Goal: Information Seeking & Learning: Learn about a topic

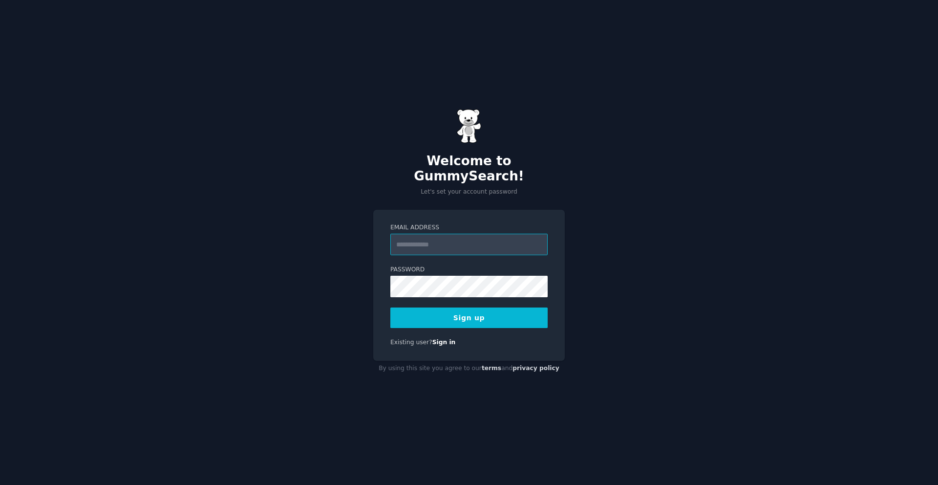
click at [414, 234] on input "Email Address" at bounding box center [468, 245] width 157 height 22
type input "**********"
click at [440, 317] on button "Sign up" at bounding box center [468, 317] width 157 height 21
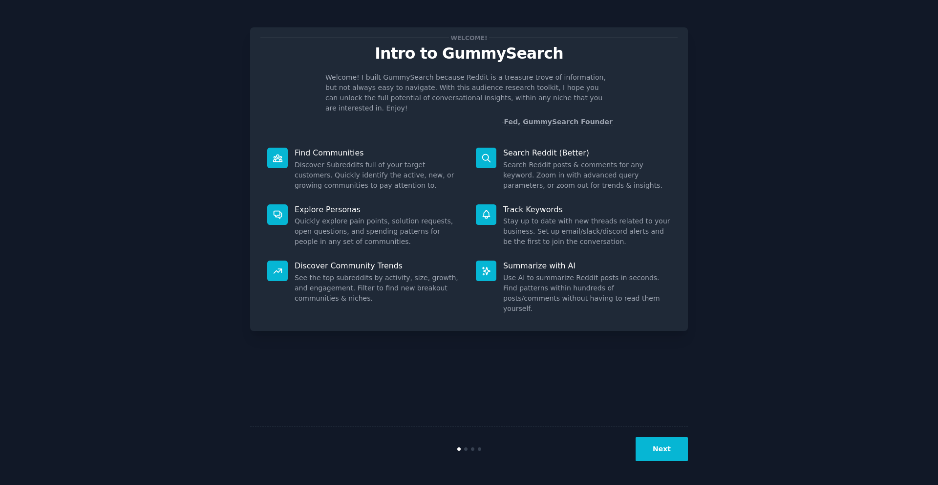
click at [674, 452] on button "Next" at bounding box center [662, 449] width 52 height 24
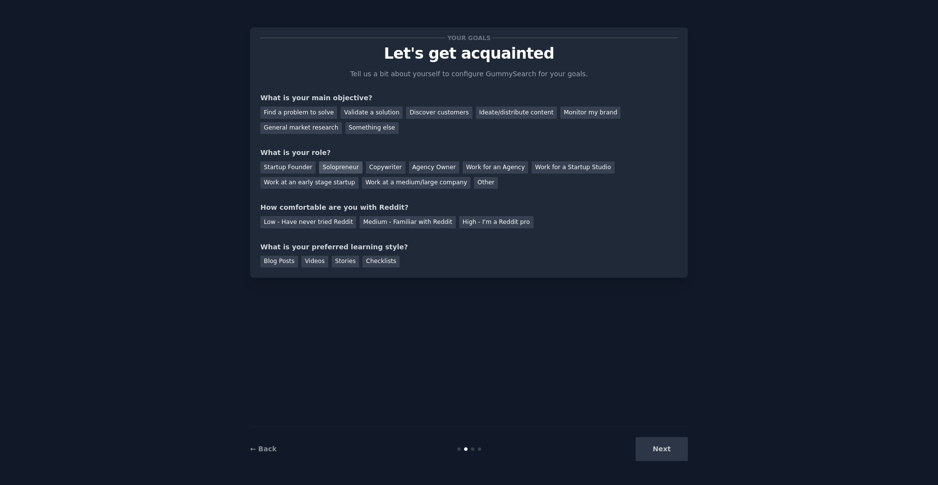
click at [343, 171] on div "Solopreneur" at bounding box center [340, 167] width 43 height 12
click at [337, 223] on div "Low - Have never tried Reddit" at bounding box center [308, 222] width 96 height 12
click at [280, 265] on div "Blog Posts" at bounding box center [279, 262] width 38 height 12
click at [320, 262] on div "Videos" at bounding box center [315, 262] width 27 height 12
click at [276, 262] on div "Blog Posts" at bounding box center [279, 262] width 38 height 12
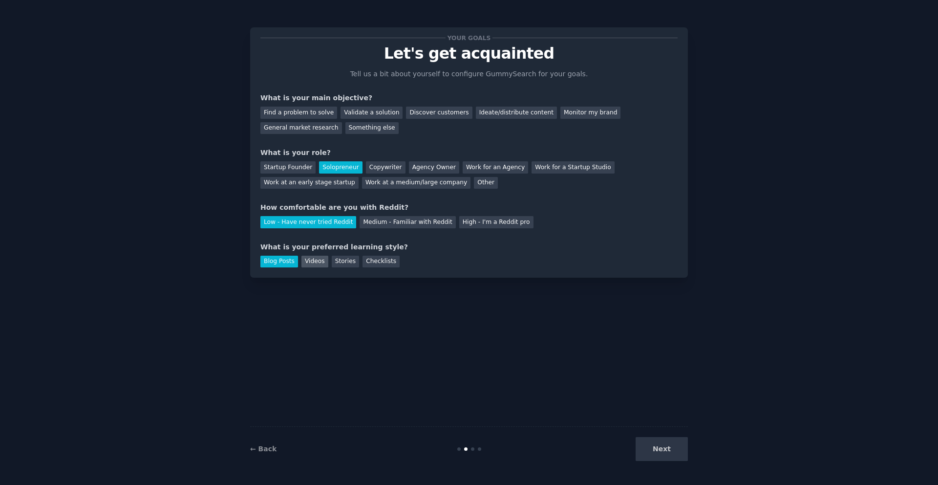
click at [305, 262] on div "Videos" at bounding box center [315, 262] width 27 height 12
click at [309, 111] on div "Find a problem to solve" at bounding box center [298, 113] width 77 height 12
click at [663, 442] on button "Next" at bounding box center [662, 449] width 52 height 24
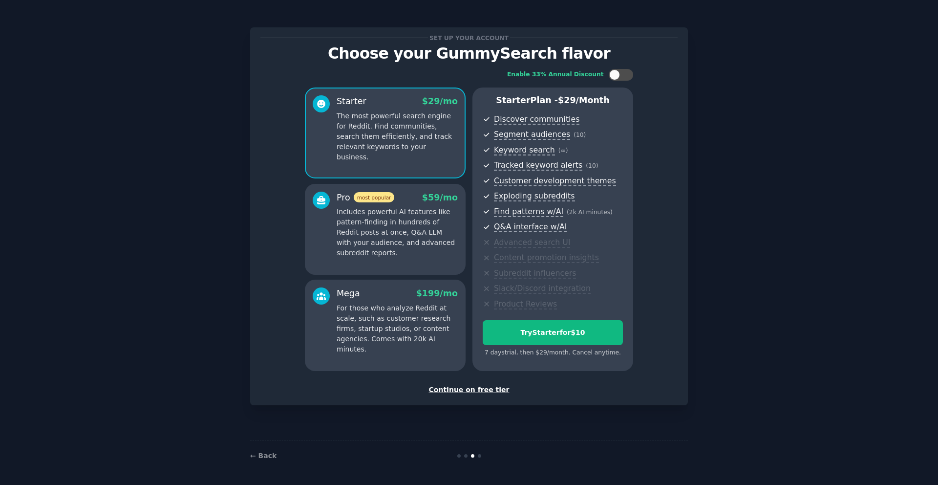
click at [478, 391] on div "Continue on free tier" at bounding box center [468, 390] width 417 height 10
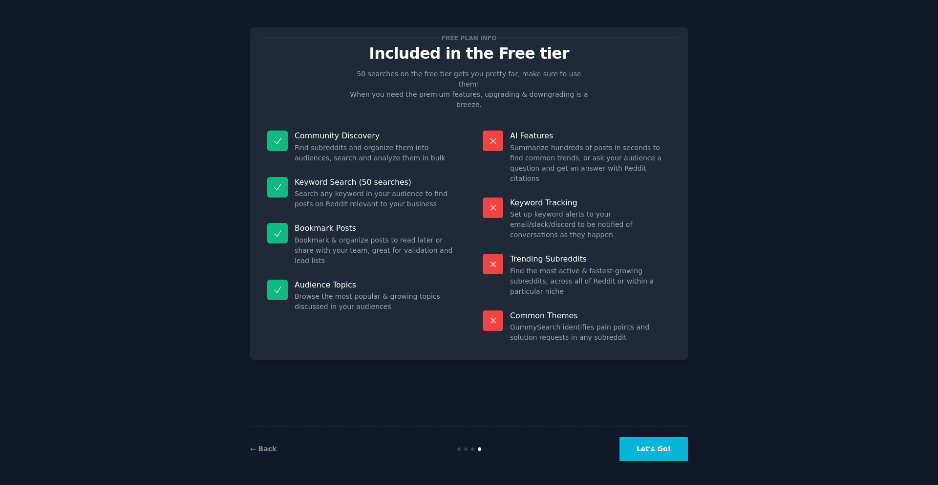
click at [646, 446] on button "Let's Go!" at bounding box center [654, 449] width 68 height 24
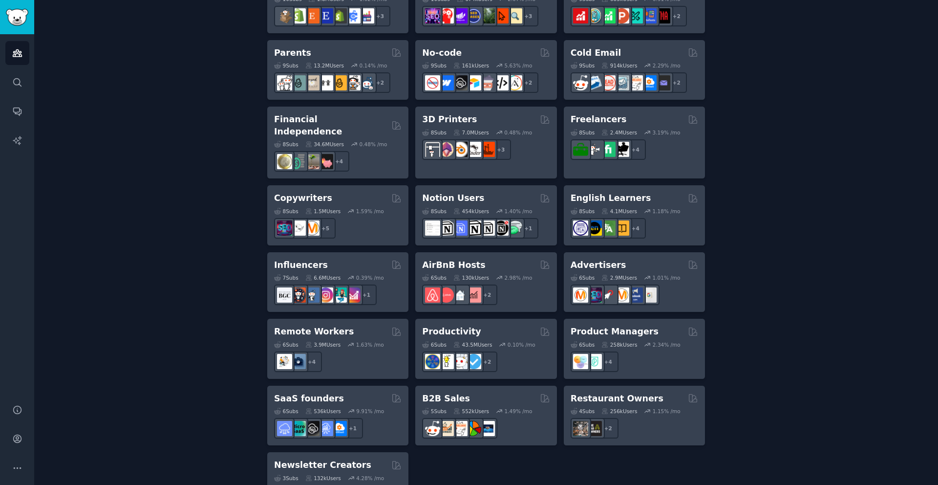
scroll to position [643, 0]
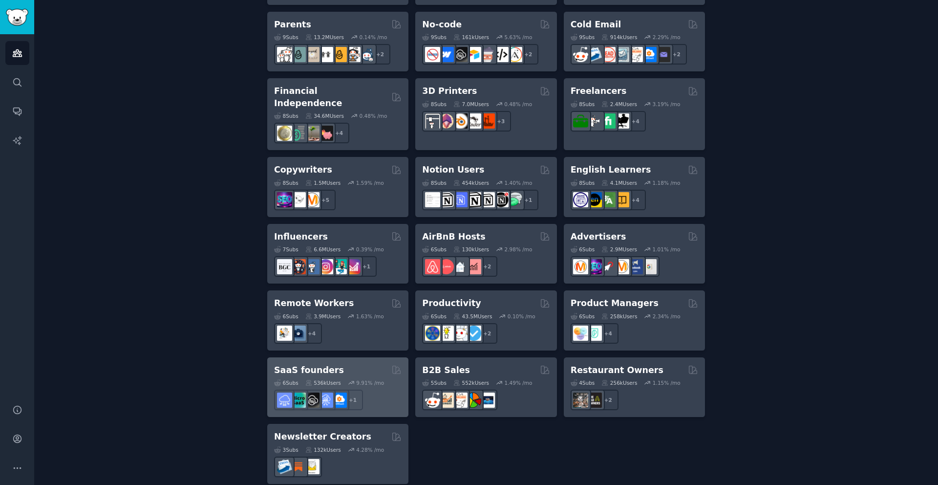
click at [306, 364] on h2 "SaaS founders" at bounding box center [309, 370] width 70 height 12
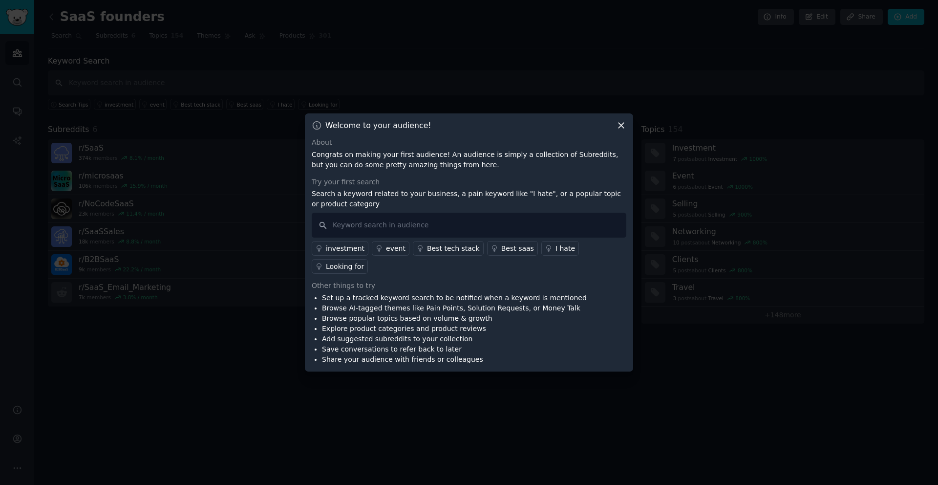
click at [506, 254] on div "Best saas" at bounding box center [517, 248] width 33 height 10
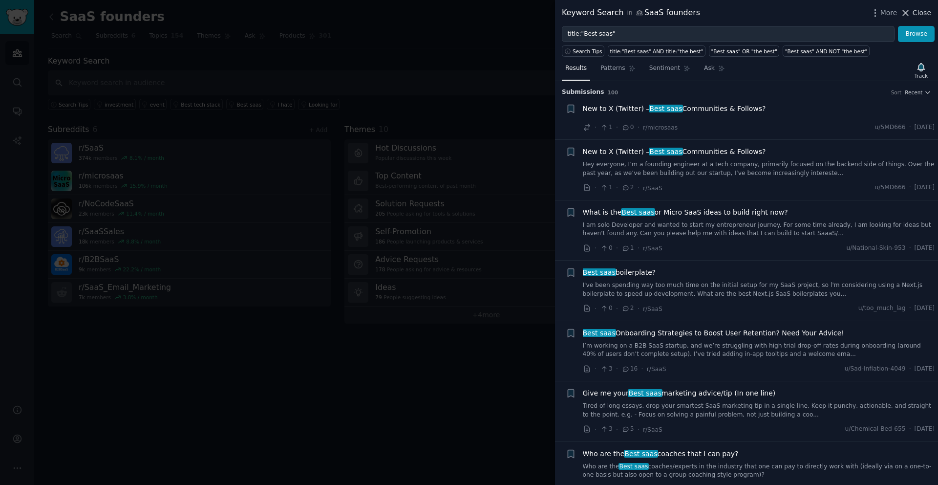
click at [908, 11] on icon at bounding box center [906, 12] width 5 height 5
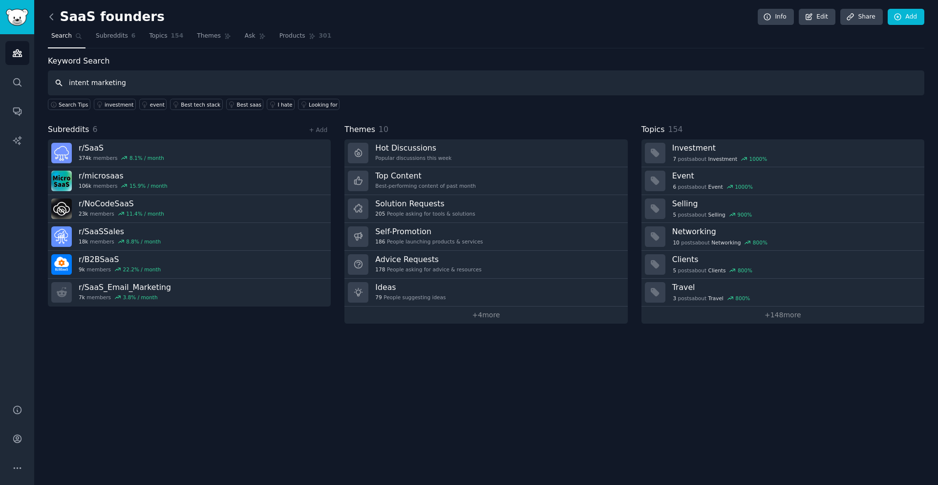
type input "intent marketing"
click at [50, 18] on icon at bounding box center [51, 17] width 10 height 10
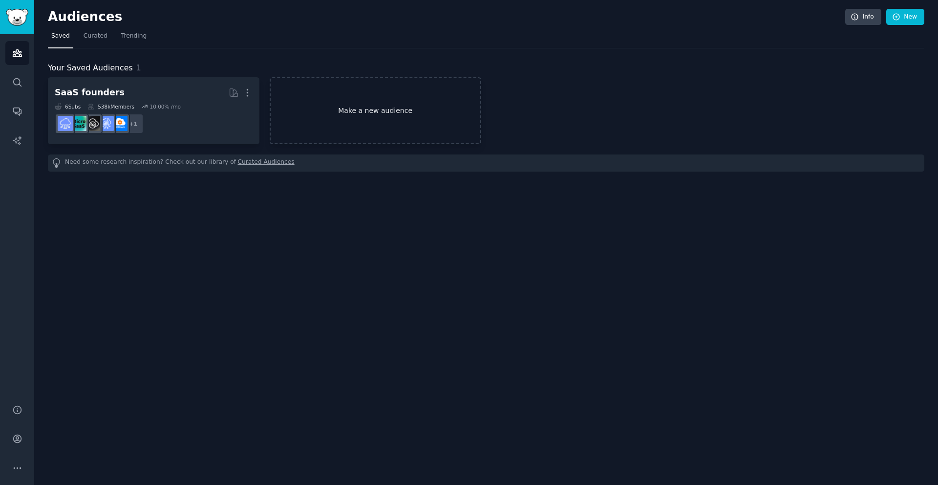
click at [358, 110] on link "Make a new audience" at bounding box center [376, 110] width 212 height 67
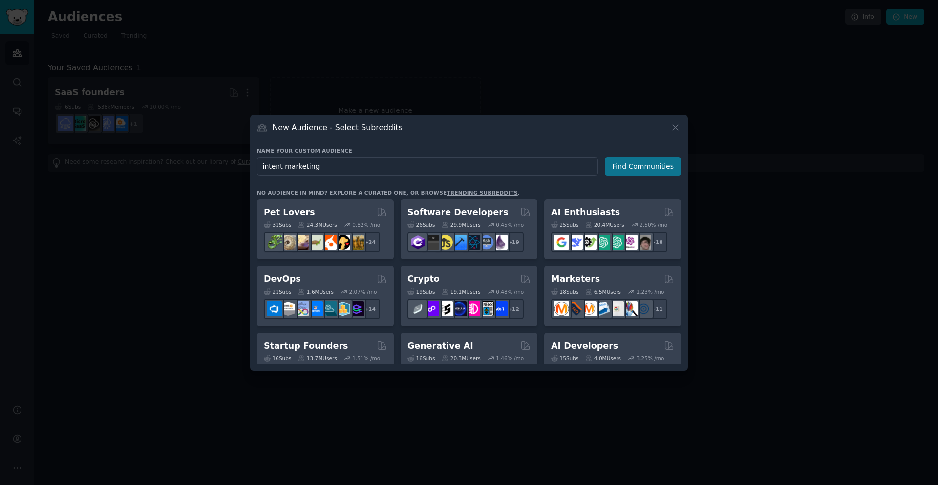
type input "intent marketing"
click at [631, 171] on button "Find Communities" at bounding box center [643, 166] width 76 height 18
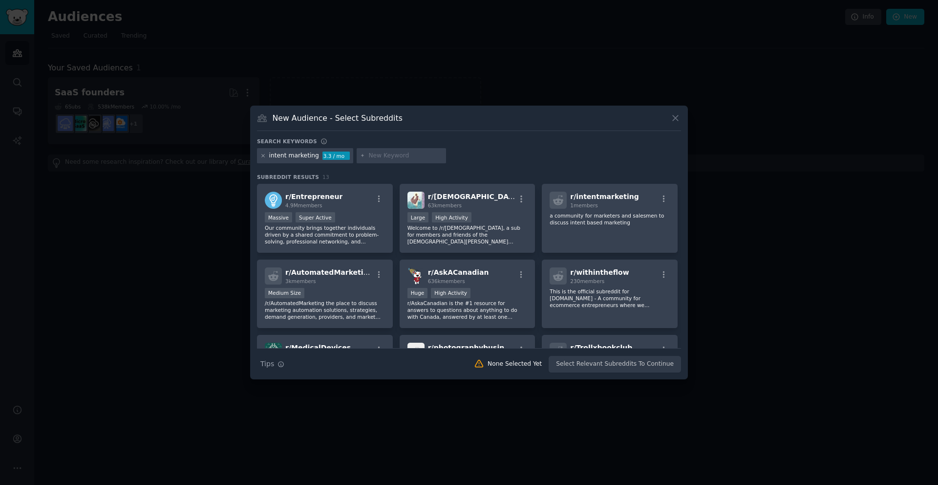
click at [262, 156] on icon at bounding box center [262, 155] width 5 height 5
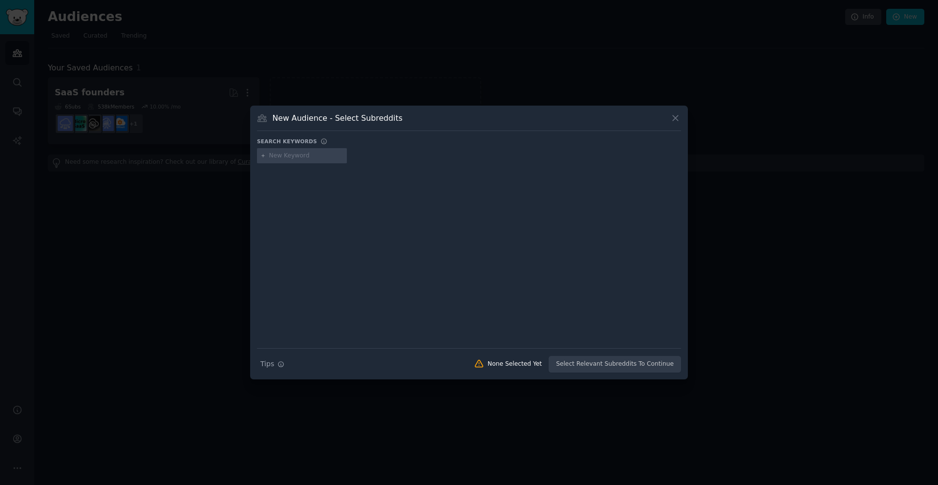
click at [301, 122] on h3 "New Audience - Select Subreddits" at bounding box center [338, 118] width 130 height 10
click at [435, 118] on div "New Audience - Select Subreddits" at bounding box center [469, 121] width 424 height 19
click at [675, 119] on icon at bounding box center [675, 118] width 10 height 10
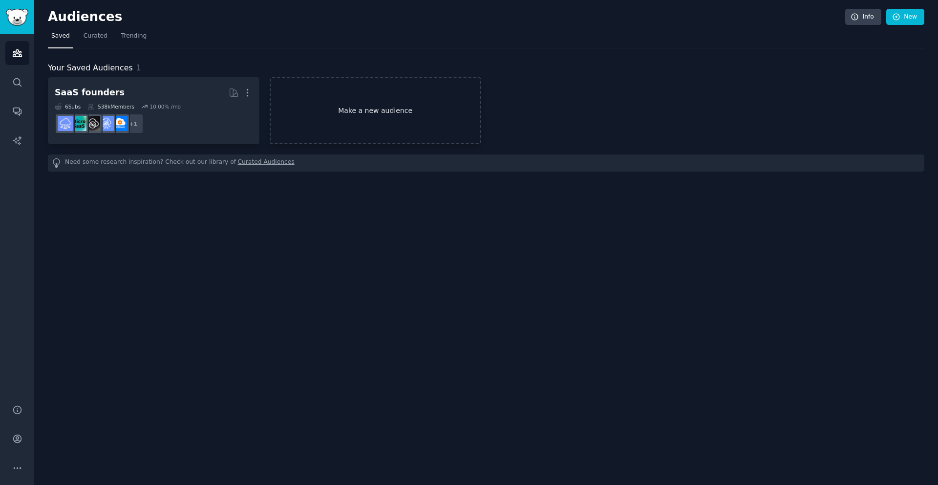
click at [408, 122] on link "Make a new audience" at bounding box center [376, 110] width 212 height 67
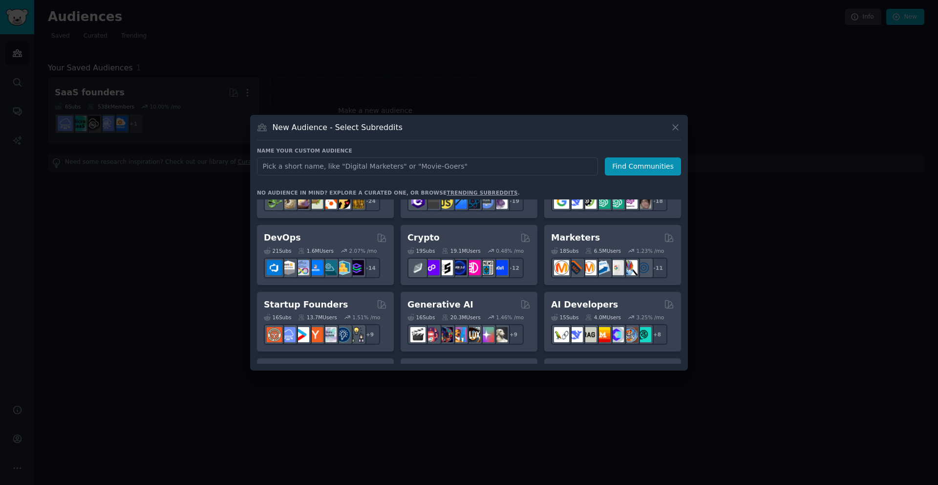
scroll to position [70, 0]
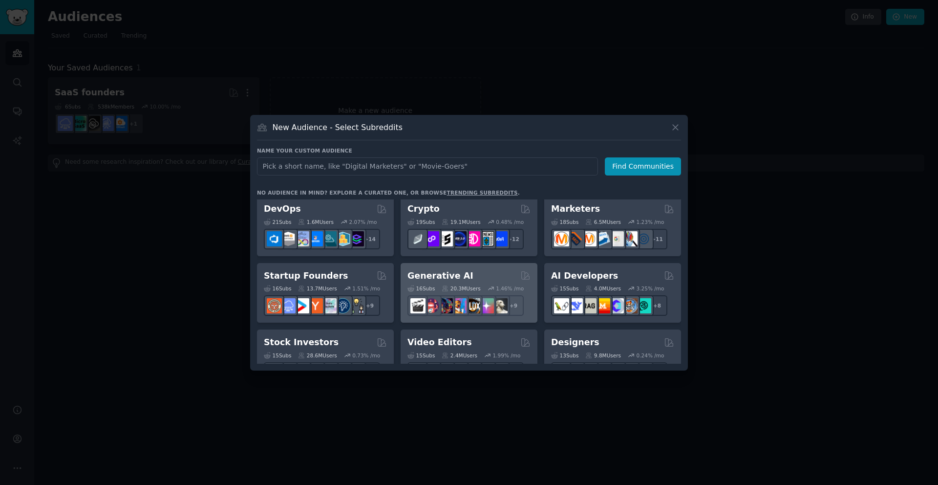
click at [409, 274] on h2 "Generative AI" at bounding box center [441, 276] width 66 height 12
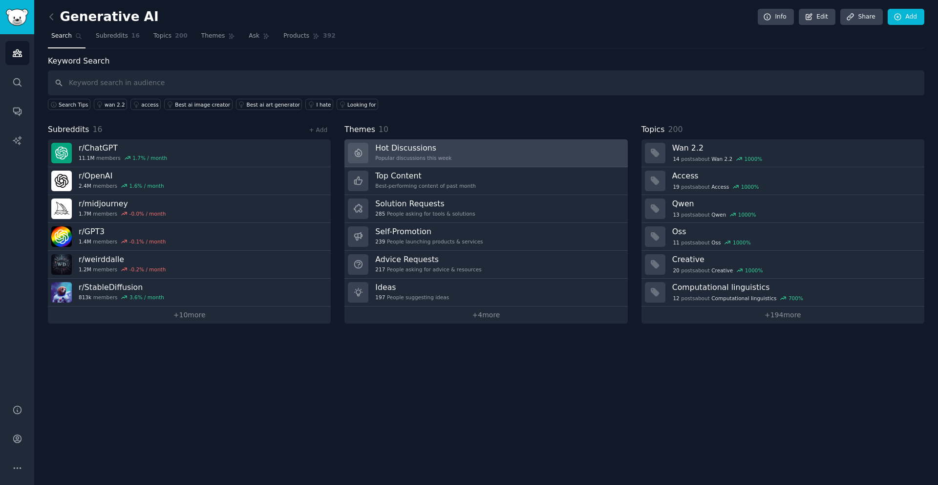
click at [408, 151] on h3 "Hot Discussions" at bounding box center [413, 148] width 76 height 10
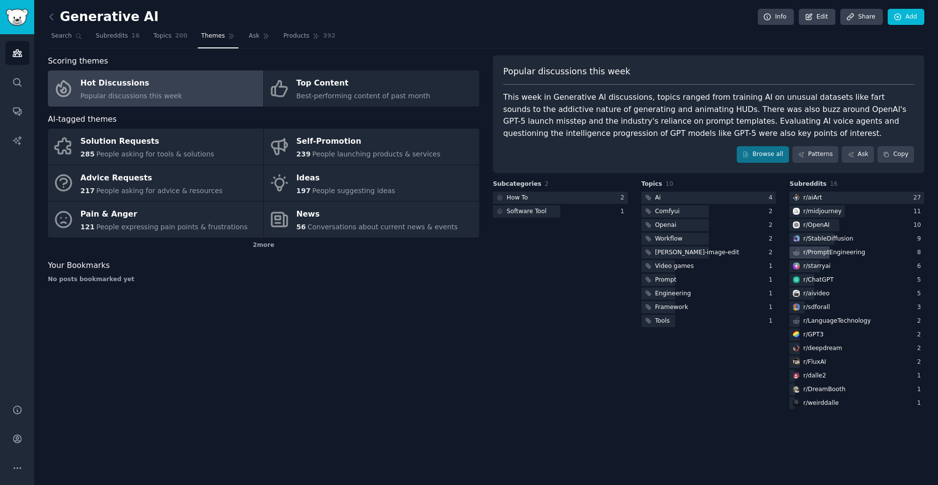
click at [868, 252] on div "r/ PromptEngineering" at bounding box center [857, 252] width 135 height 12
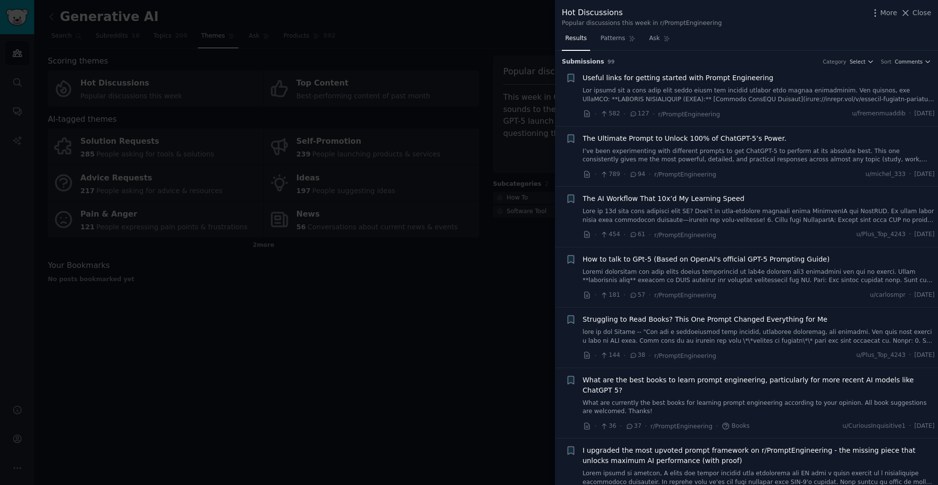
click at [682, 77] on span "Useful links for getting started with Prompt Engineering" at bounding box center [678, 78] width 191 height 10
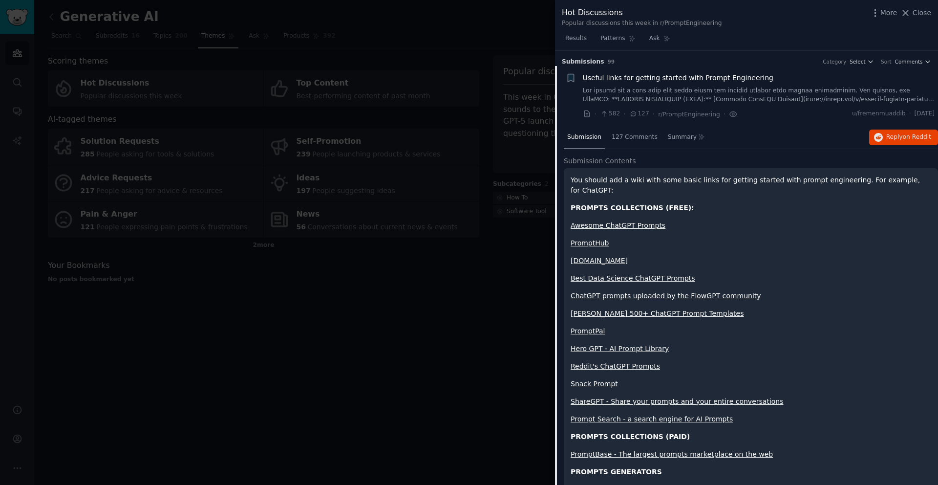
click at [625, 226] on link "Awesome ChatGPT Prompts" at bounding box center [618, 225] width 95 height 8
click at [601, 242] on link "PromptHub" at bounding box center [590, 243] width 39 height 8
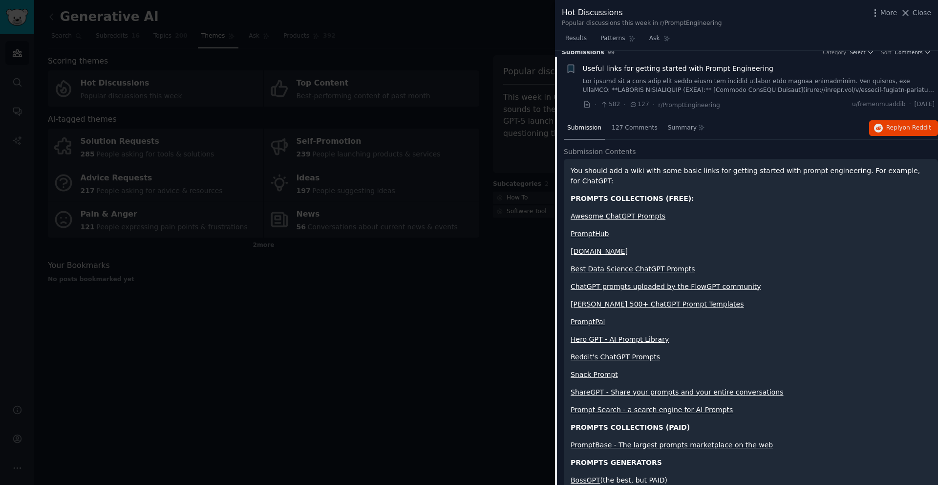
scroll to position [10, 0]
click at [498, 293] on div at bounding box center [469, 242] width 938 height 485
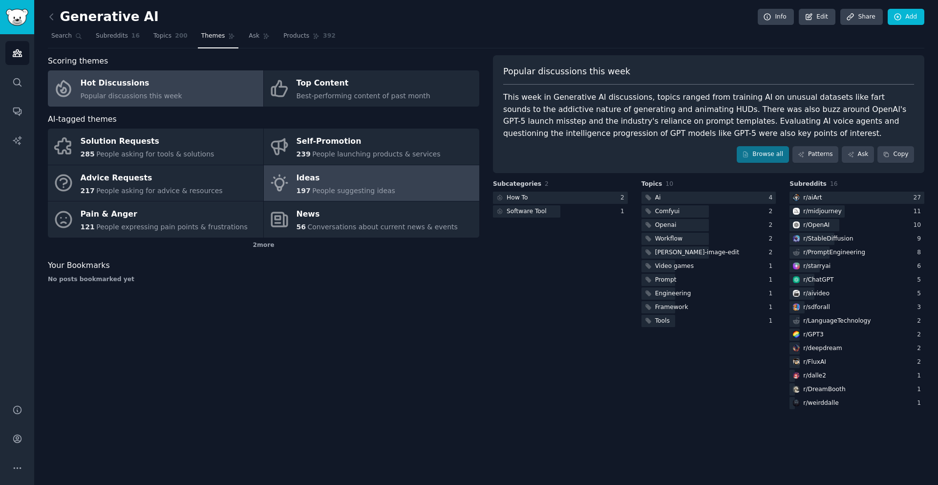
click at [431, 188] on link "Ideas 197 People suggesting ideas" at bounding box center [371, 183] width 215 height 36
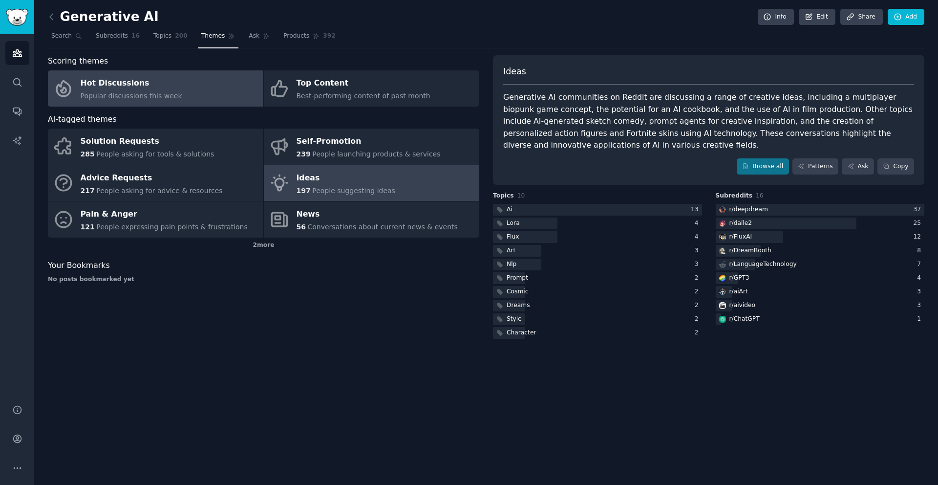
click at [145, 92] on span "Popular discussions this week" at bounding box center [132, 96] width 102 height 8
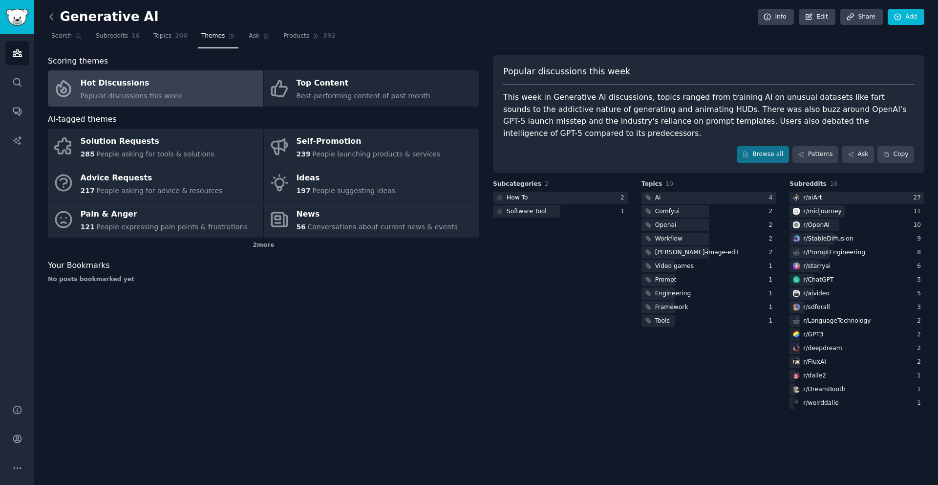
click at [54, 17] on icon at bounding box center [51, 17] width 10 height 10
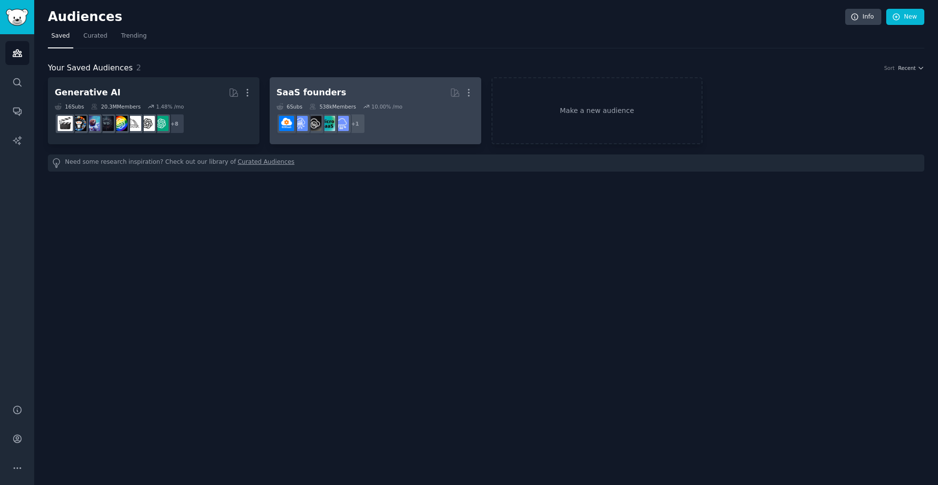
click at [402, 117] on dd "r/SaaS + 1" at bounding box center [376, 123] width 198 height 27
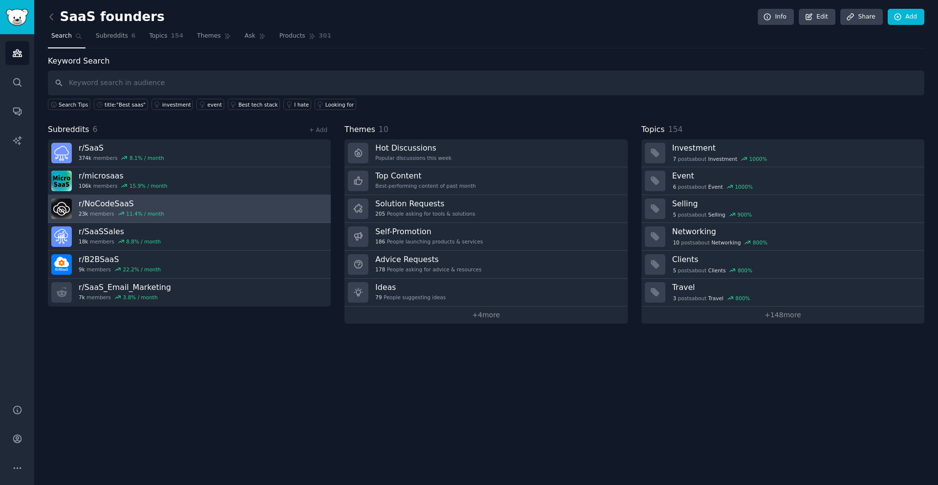
click at [247, 212] on link "r/ NoCodeSaaS 23k members 11.4 % / month" at bounding box center [189, 209] width 283 height 28
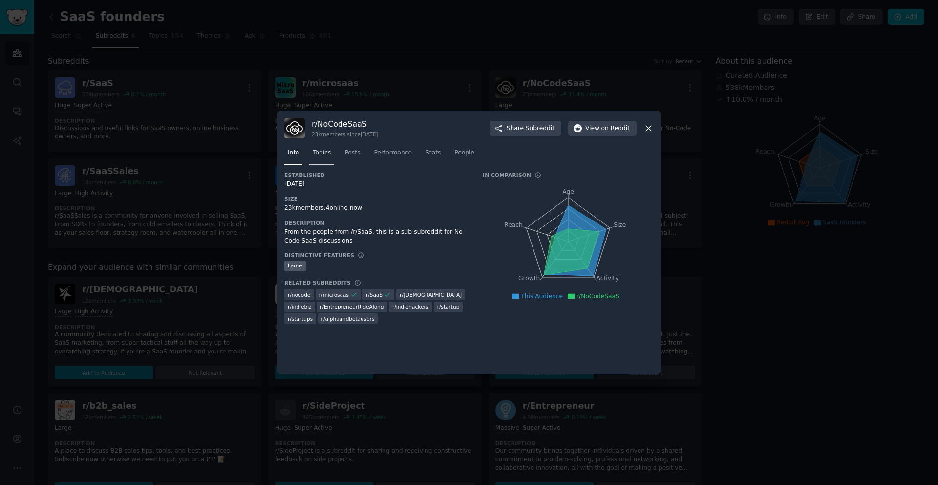
click at [326, 157] on span "Topics" at bounding box center [322, 153] width 18 height 9
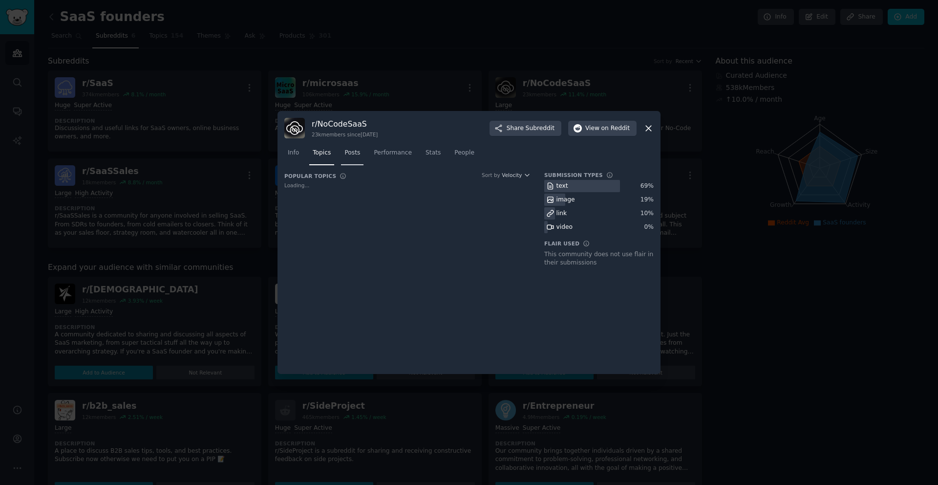
click at [356, 157] on link "Posts" at bounding box center [352, 155] width 22 height 20
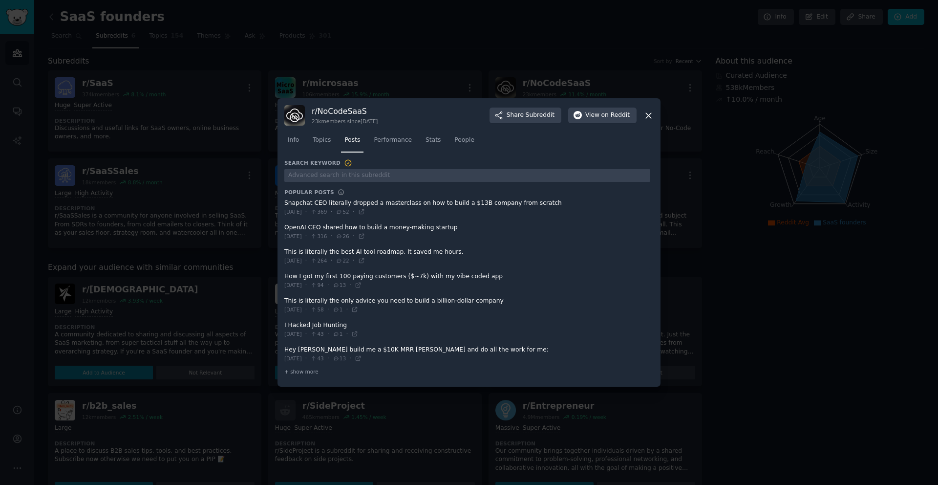
click at [412, 227] on span at bounding box center [467, 232] width 366 height 24
click at [386, 227] on span at bounding box center [467, 232] width 366 height 24
click at [306, 226] on span at bounding box center [467, 232] width 366 height 24
click at [289, 231] on span at bounding box center [467, 232] width 366 height 24
click at [287, 227] on span at bounding box center [467, 232] width 366 height 24
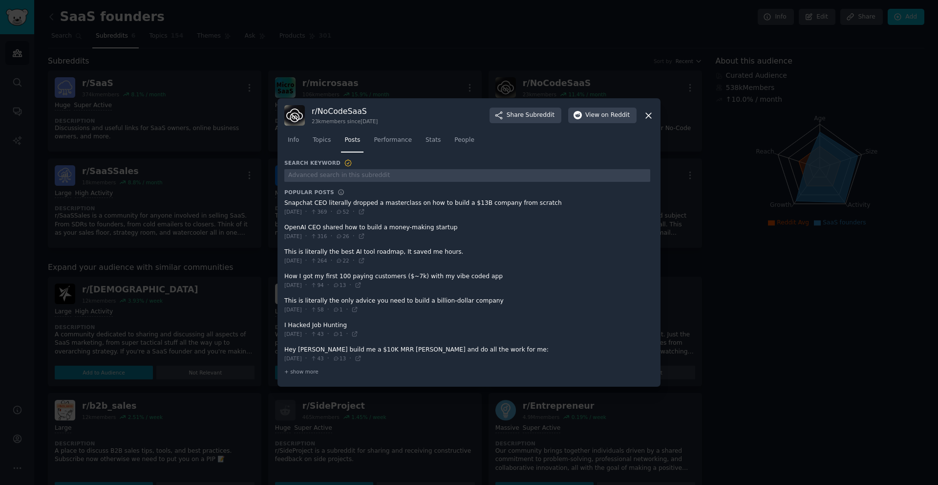
click at [648, 117] on icon at bounding box center [649, 115] width 10 height 10
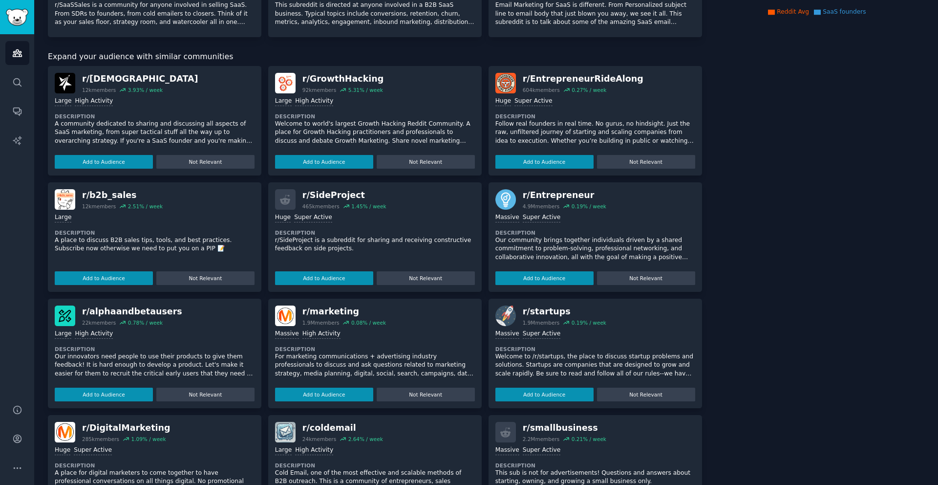
scroll to position [264, 0]
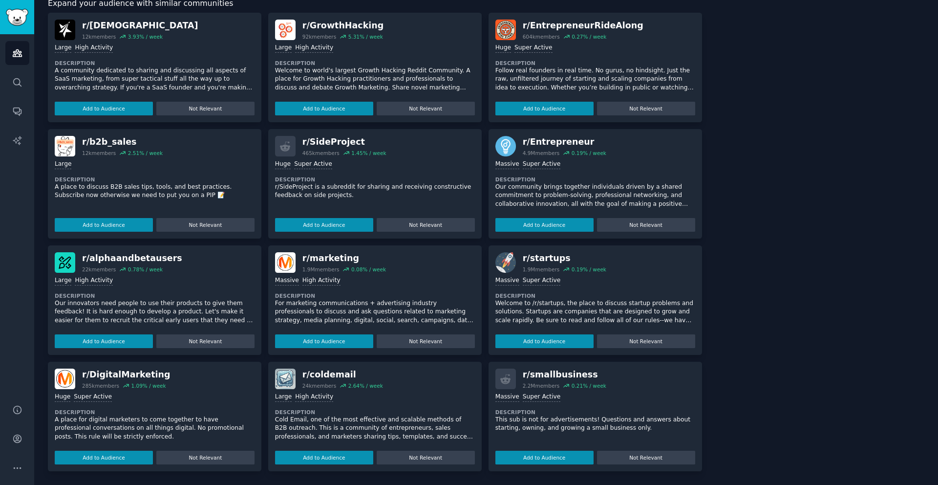
click at [88, 377] on div "r/ DigitalMarketing" at bounding box center [126, 374] width 88 height 12
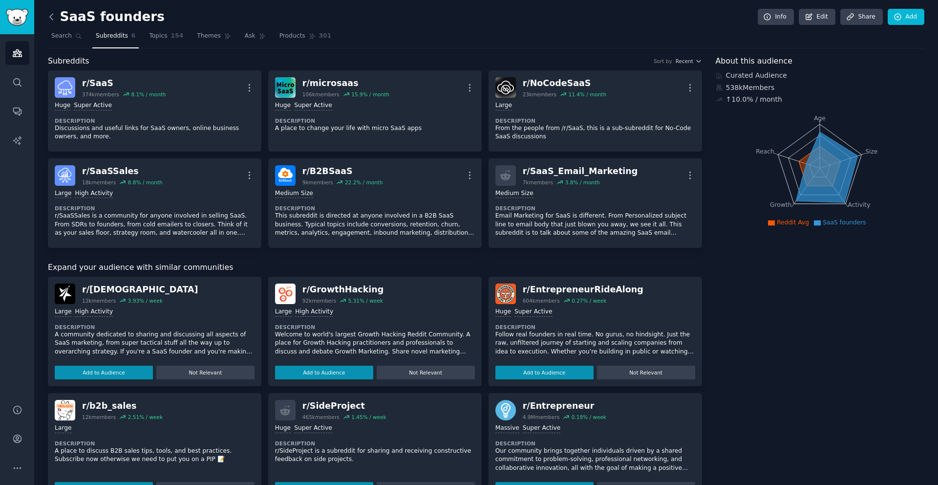
click at [54, 15] on icon at bounding box center [51, 17] width 10 height 10
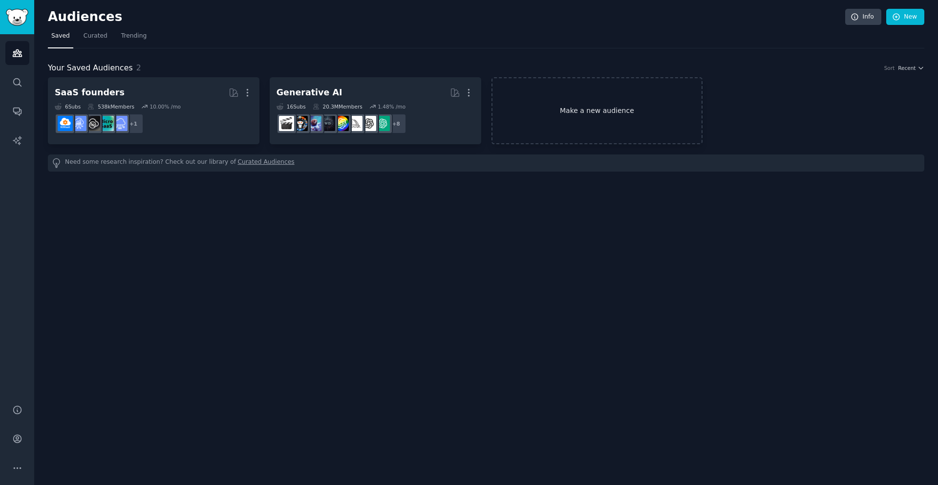
click at [591, 111] on link "Make a new audience" at bounding box center [598, 110] width 212 height 67
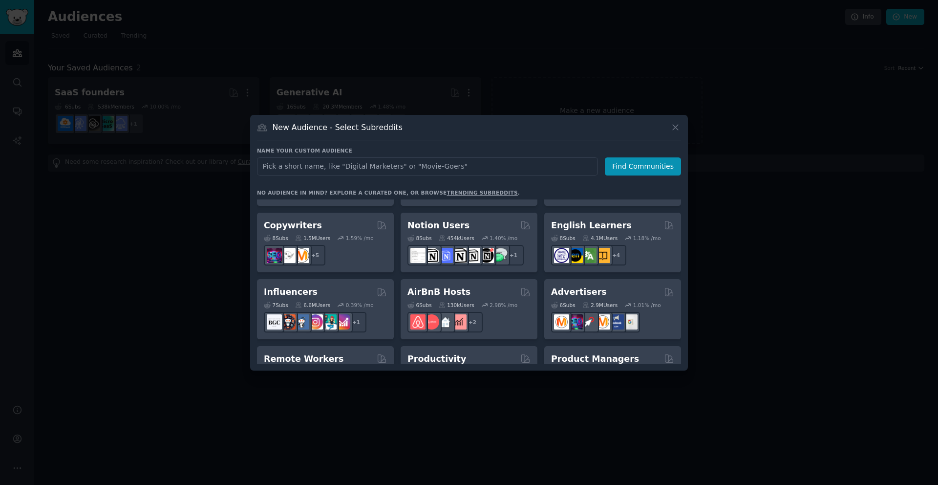
scroll to position [615, 0]
